Goal: Contribute content: Add original content to the website for others to see

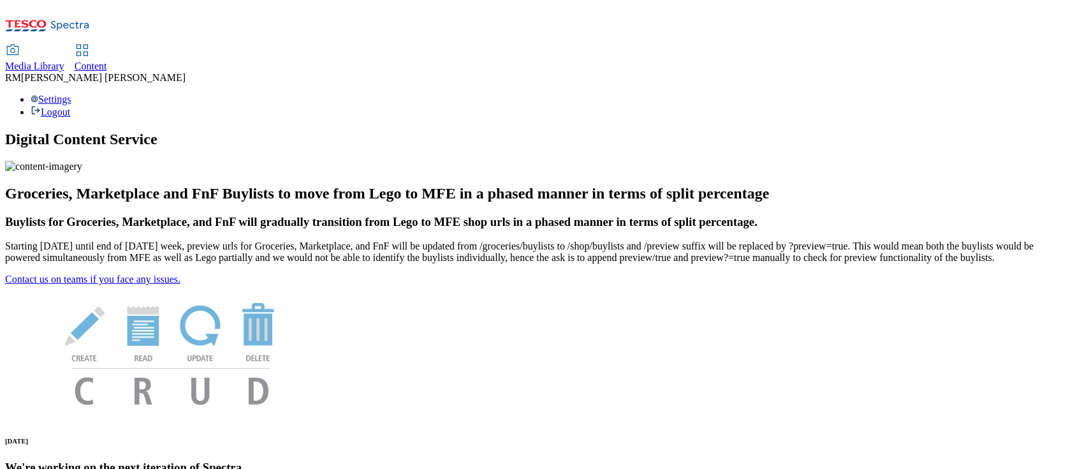
click at [20, 43] on icon at bounding box center [12, 50] width 15 height 15
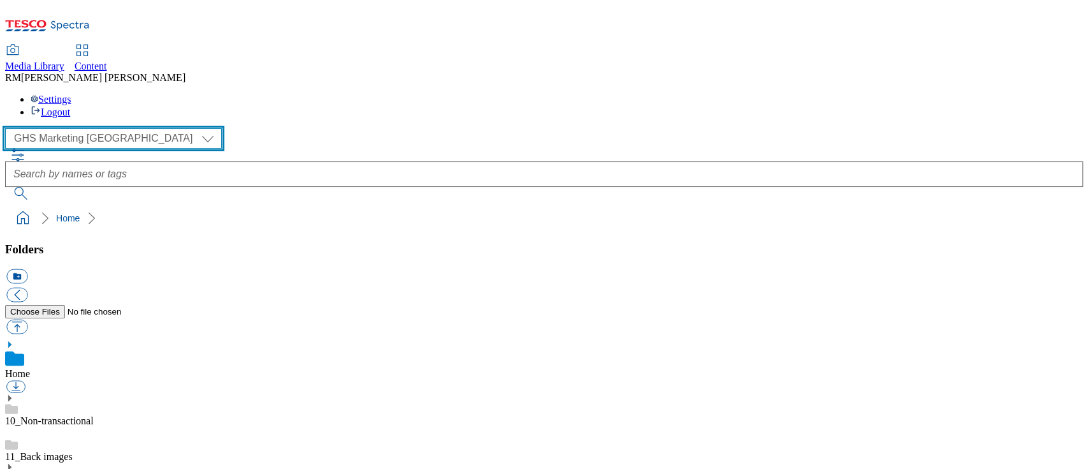
click at [80, 128] on select "GHS Marketing UK iGHS Marketing CE MCA CZ MCA HU MCA SK" at bounding box center [113, 138] width 217 height 20
select select "flare-ighs-ce-mktg"
click at [9, 128] on select "GHS Marketing UK iGHS Marketing CE MCA CZ MCA HU MCA SK" at bounding box center [113, 138] width 217 height 20
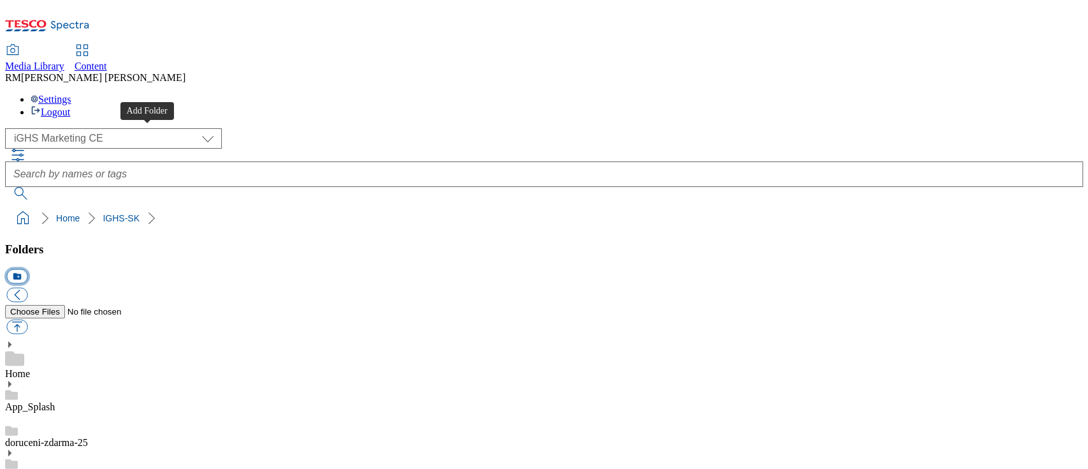
click at [27, 269] on button "icon_new_folder" at bounding box center [16, 276] width 21 height 15
type input "W34_25"
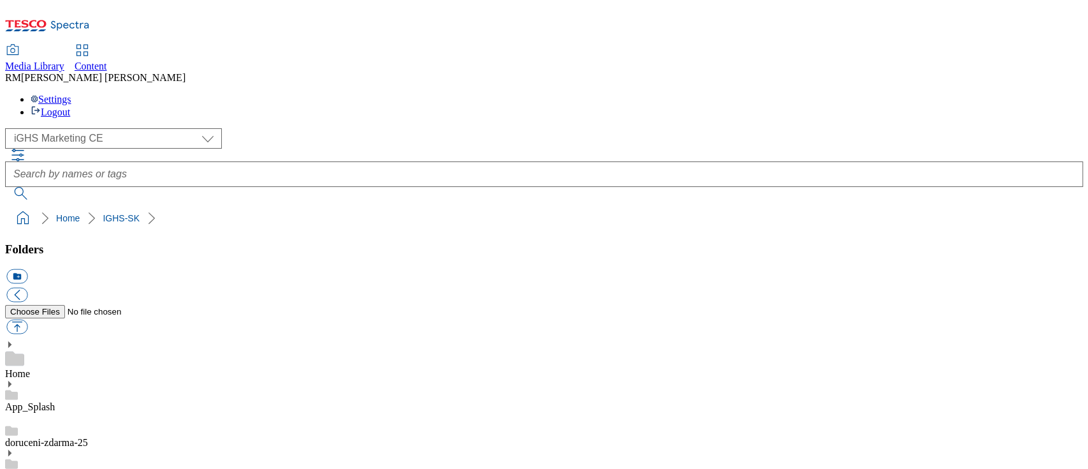
scroll to position [6689, 0]
click at [27, 319] on button "button" at bounding box center [16, 326] width 21 height 15
type input "C:\fakepath\EN_919x378.gif"
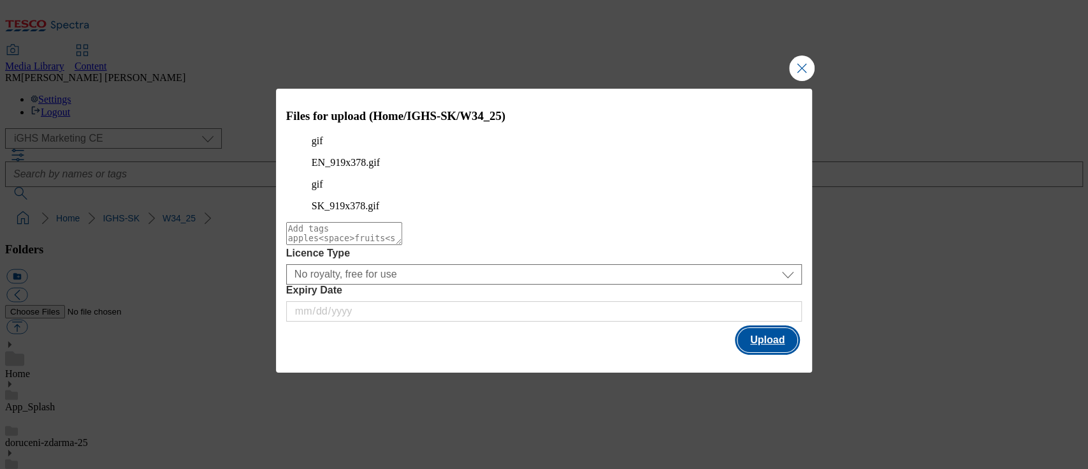
click at [784, 328] on button "Upload" at bounding box center [768, 340] width 60 height 24
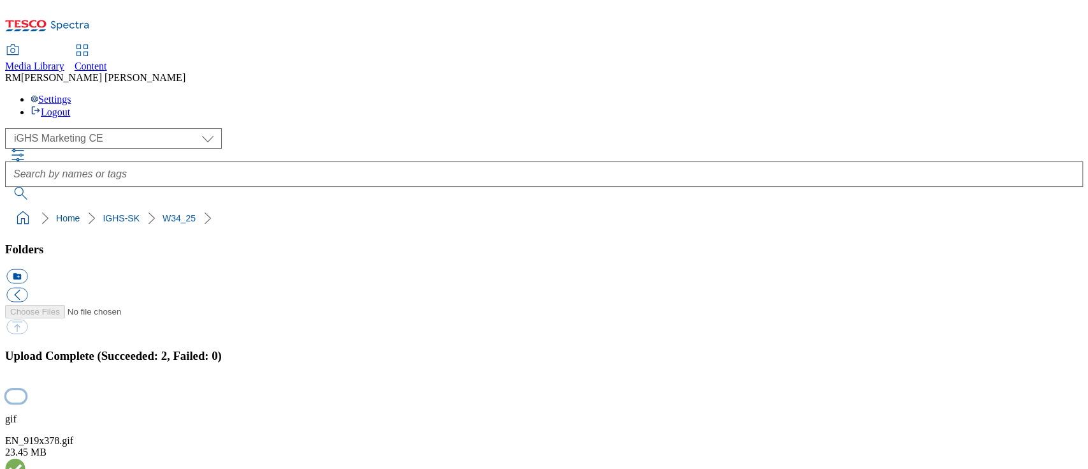
click at [26, 390] on button "button" at bounding box center [15, 396] width 19 height 12
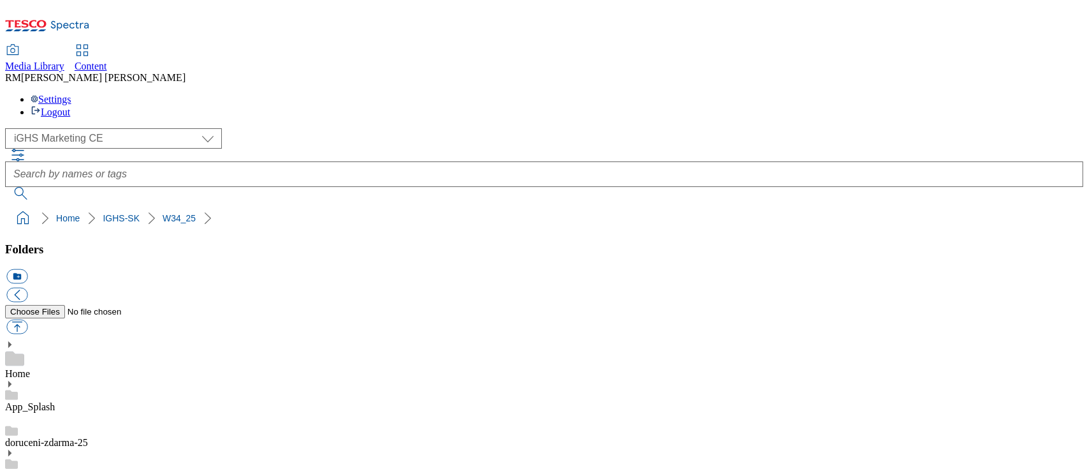
click at [27, 319] on button "button" at bounding box center [16, 326] width 21 height 15
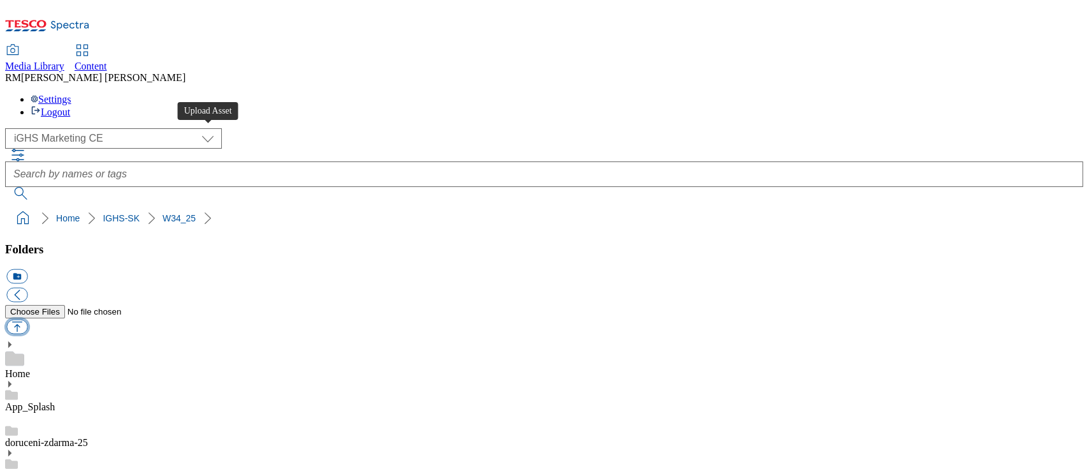
type input "C:\fakepath\slide_en_1.jpg"
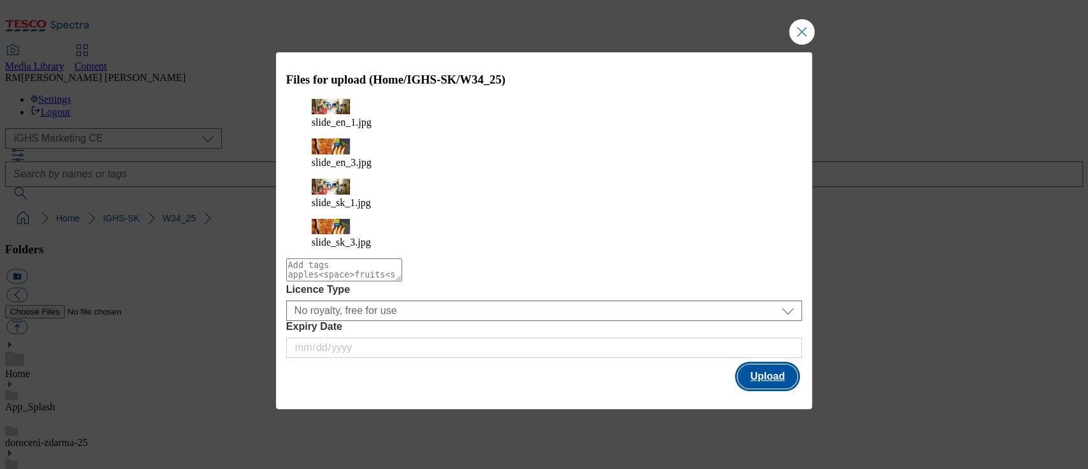
click at [775, 364] on button "Upload" at bounding box center [768, 376] width 60 height 24
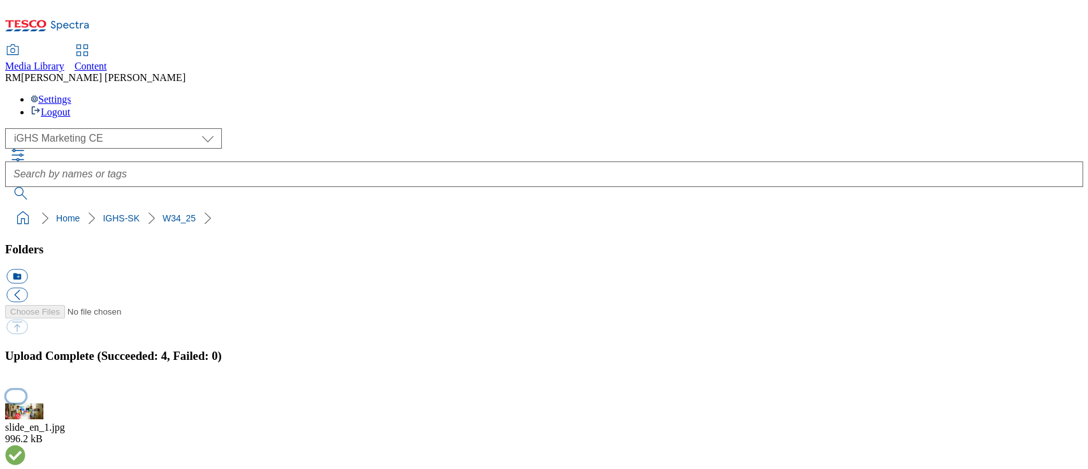
click at [26, 390] on button "button" at bounding box center [15, 396] width 19 height 12
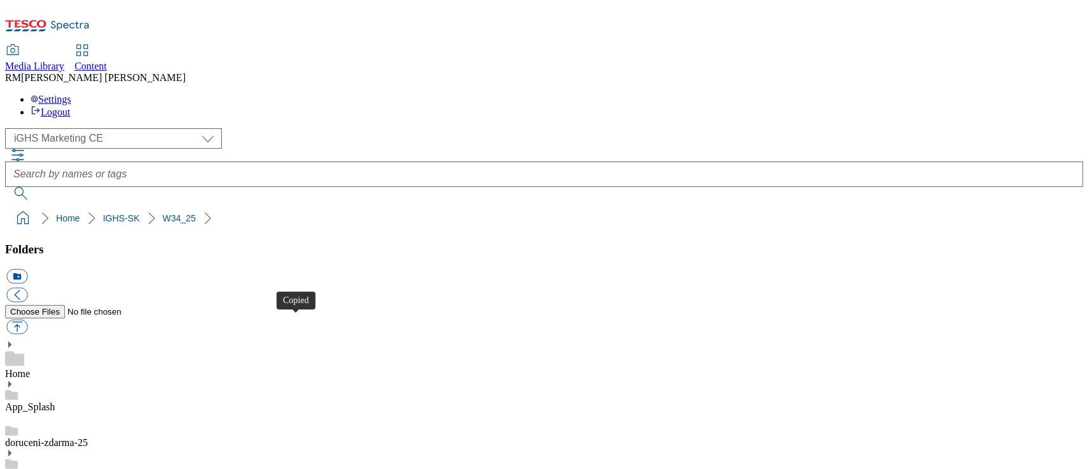
click at [27, 319] on button "button" at bounding box center [16, 326] width 21 height 15
type input "C:\fakepath\product_en_1.jpg"
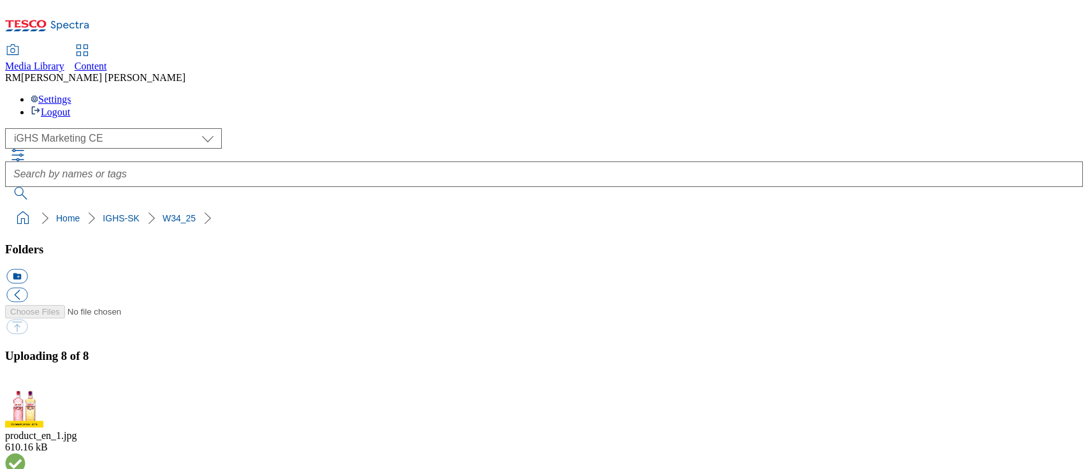
select select "flare-ighs-ce-mktg"
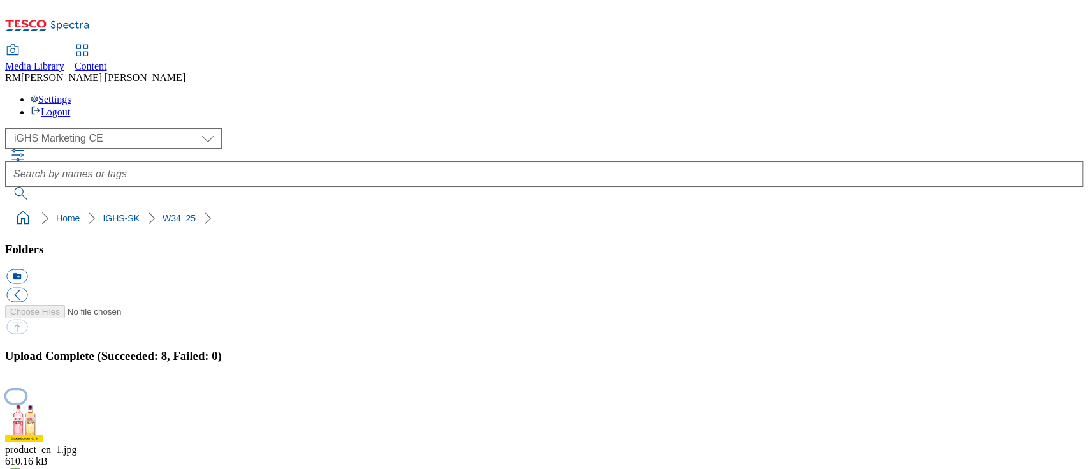
click at [26, 390] on button "button" at bounding box center [15, 396] width 19 height 12
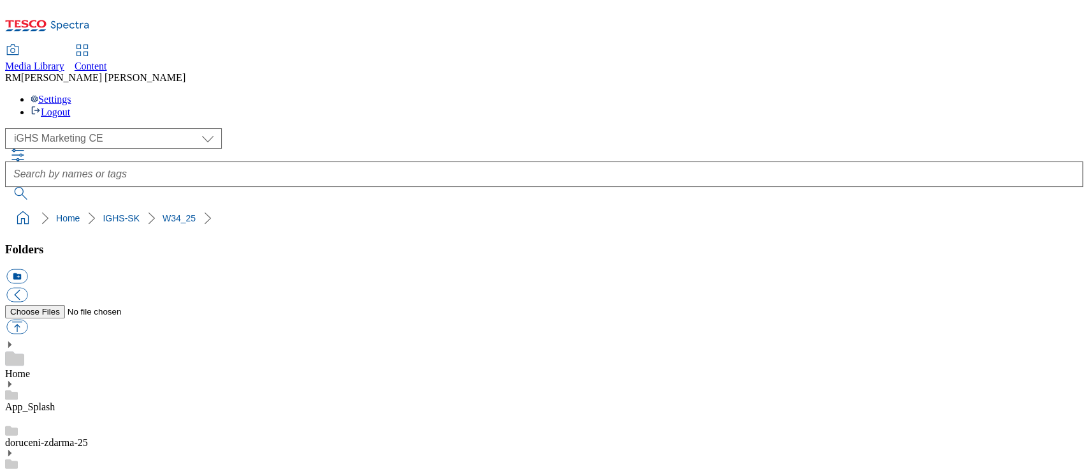
scroll to position [170, 0]
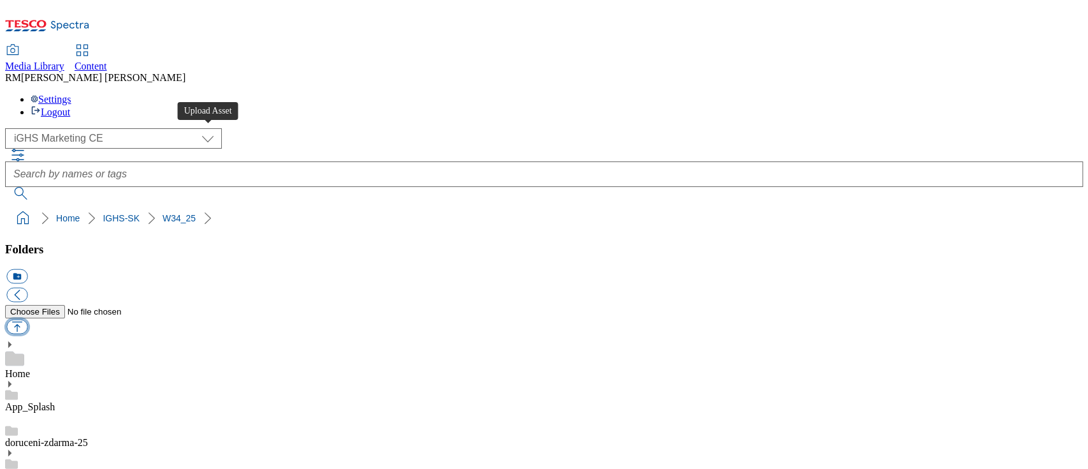
click at [27, 319] on button "button" at bounding box center [16, 326] width 21 height 15
type input "C:\fakepath\trade_en_1.jpg"
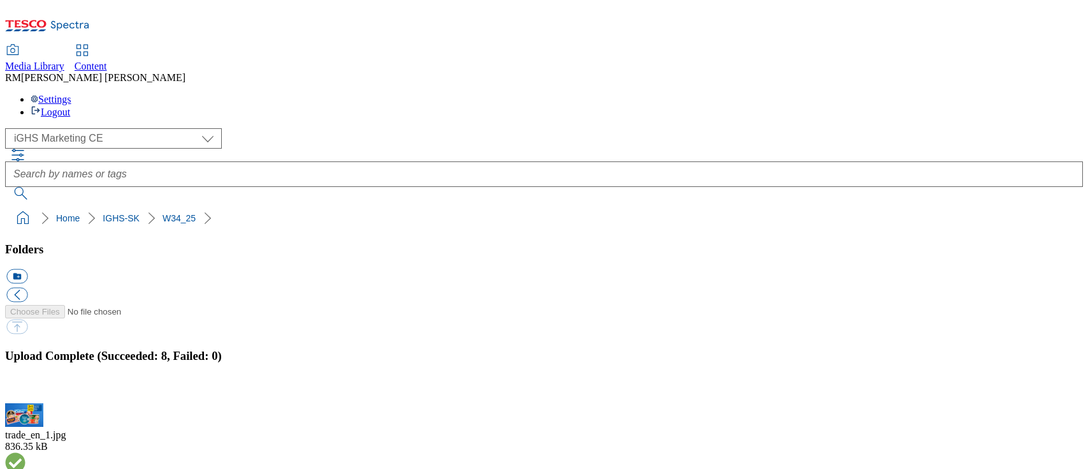
select select "flare-ighs-ce-mktg"
click at [26, 390] on button "button" at bounding box center [15, 396] width 19 height 12
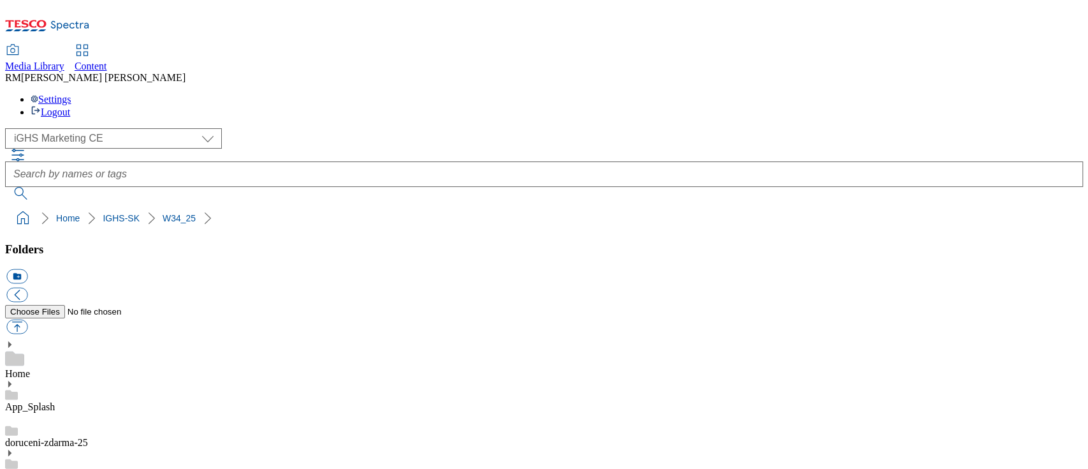
scroll to position [0, 0]
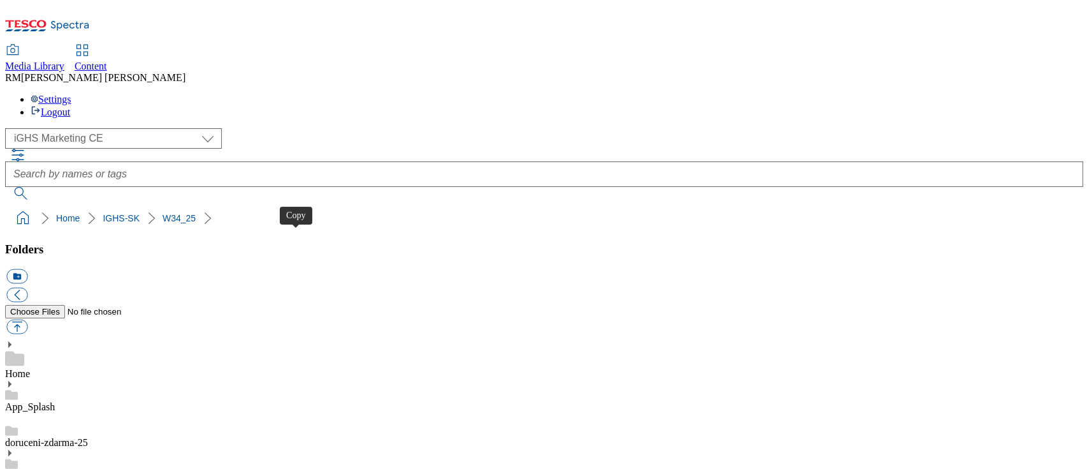
click at [27, 319] on button "button" at bounding box center [16, 326] width 21 height 15
type input "C:\fakepath\content_en_1.jpg"
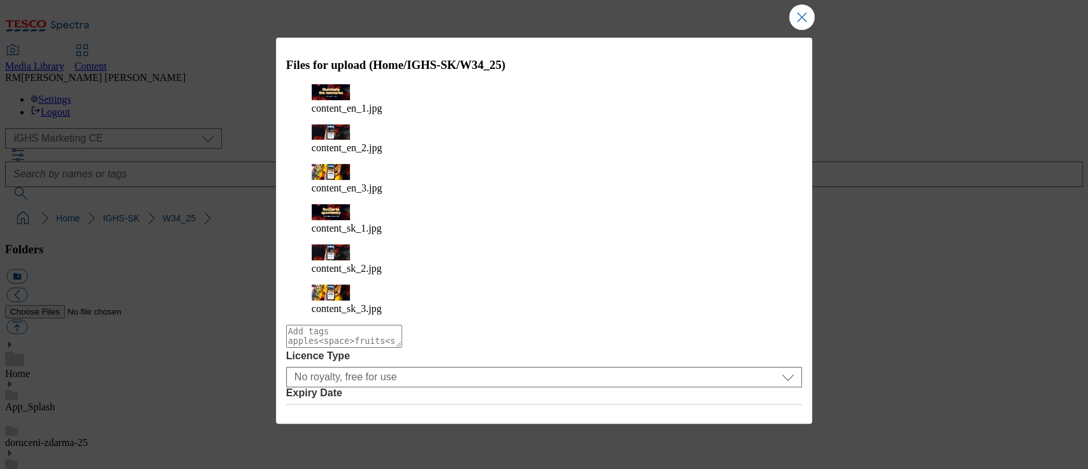
click at [752, 430] on button "Upload" at bounding box center [768, 442] width 60 height 24
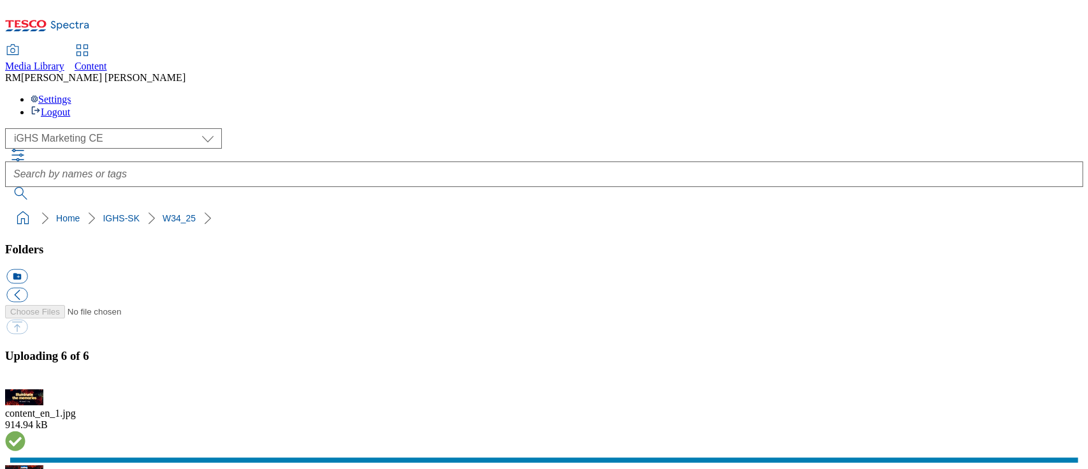
scroll to position [92, 0]
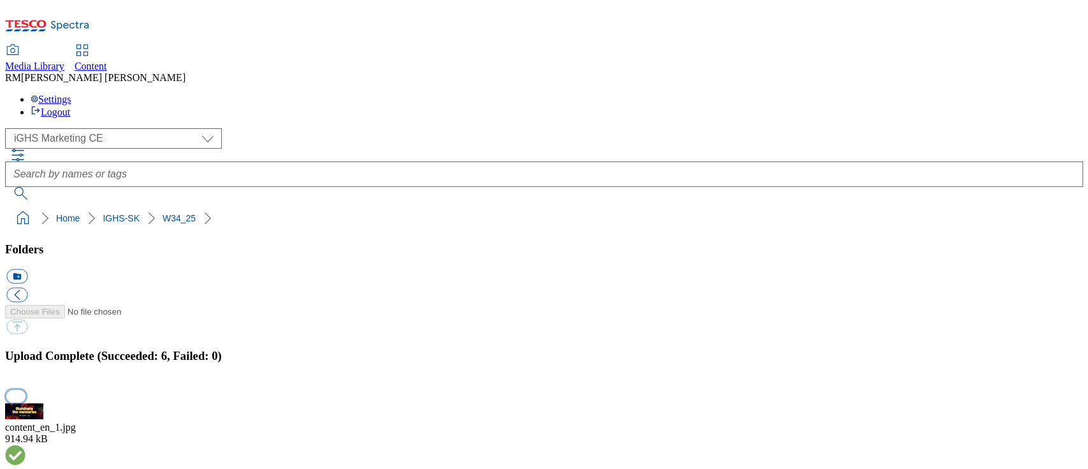
click at [26, 390] on button "button" at bounding box center [15, 396] width 19 height 12
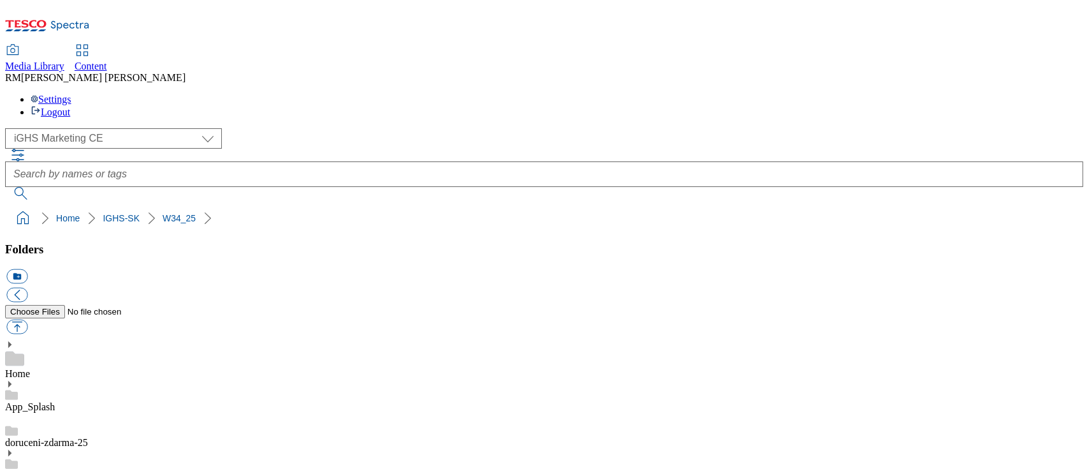
select select "flare-ighs-ce-mktg"
